Goal: Information Seeking & Learning: Learn about a topic

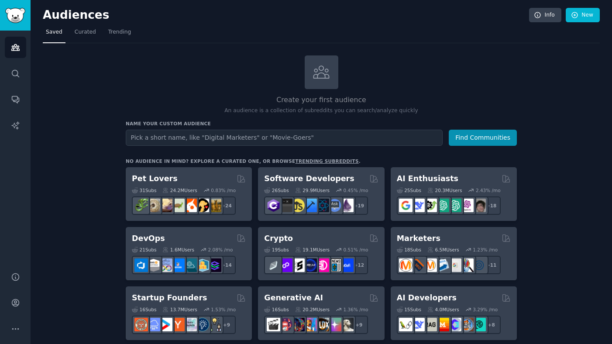
scroll to position [15, 0]
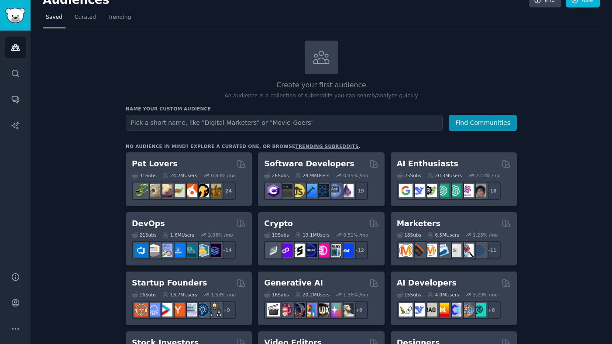
click at [279, 123] on input "text" at bounding box center [284, 123] width 317 height 16
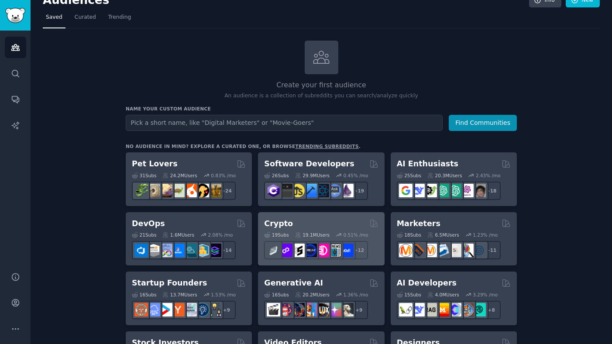
click at [282, 215] on div "Crypto 19 Sub s 19.1M Users 0.51 % /mo + 12" at bounding box center [321, 239] width 126 height 54
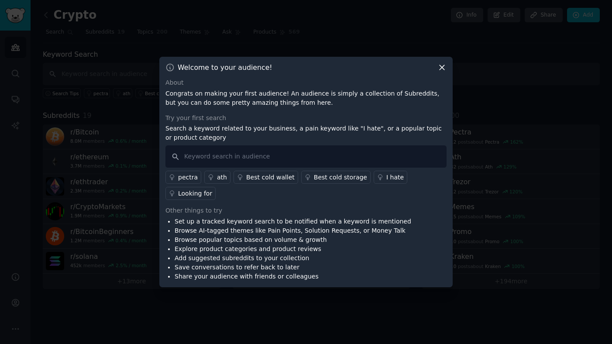
click at [444, 71] on icon at bounding box center [442, 67] width 9 height 9
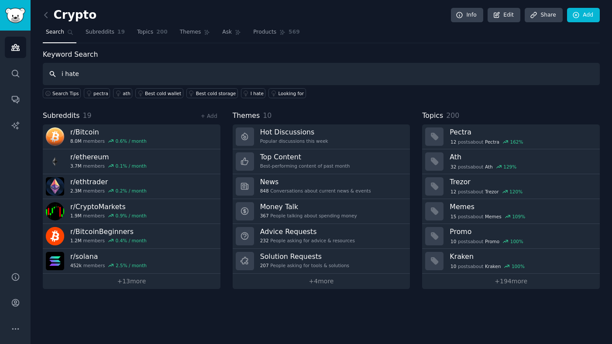
type input "i hate"
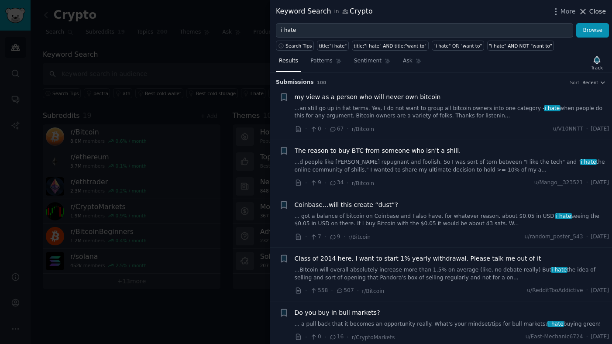
click at [592, 10] on span "Close" at bounding box center [598, 11] width 17 height 9
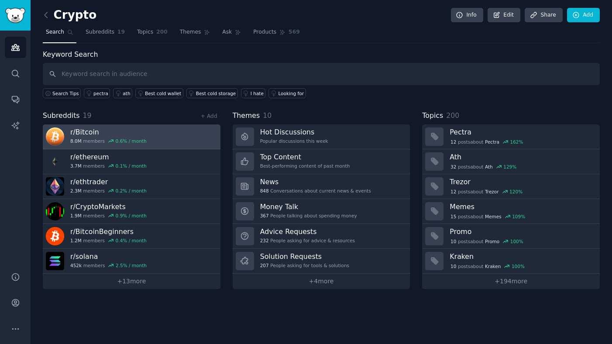
click at [81, 134] on h3 "r/ Bitcoin" at bounding box center [108, 132] width 76 height 9
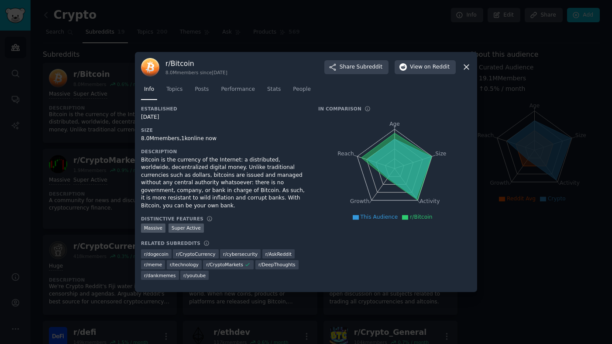
click at [469, 72] on icon at bounding box center [466, 66] width 9 height 9
